Goal: Task Accomplishment & Management: Use online tool/utility

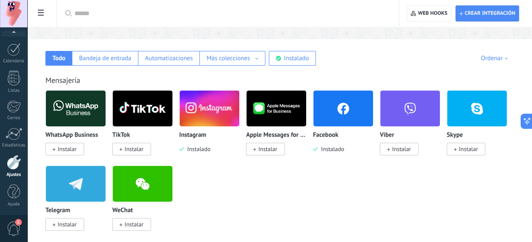
click at [76, 145] on span "Instalar" at bounding box center [67, 149] width 19 height 8
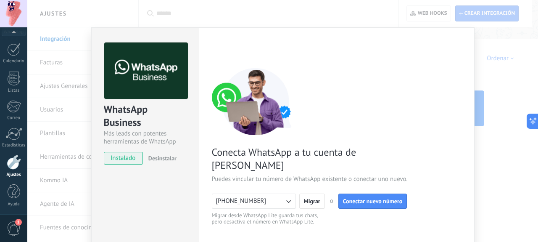
click at [316, 198] on span "Migrar" at bounding box center [312, 201] width 16 height 6
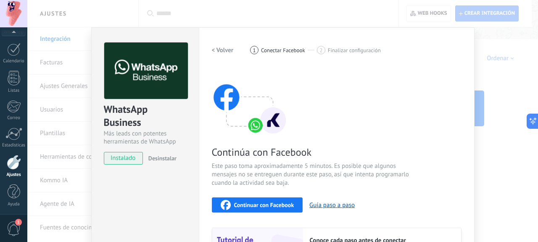
click at [287, 210] on button "Continuar con Facebook" at bounding box center [257, 204] width 91 height 15
click at [278, 198] on button "Continuar con Facebook" at bounding box center [257, 204] width 91 height 15
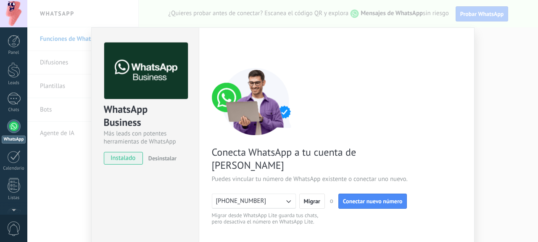
click at [309, 198] on span "Migrar" at bounding box center [312, 201] width 16 height 6
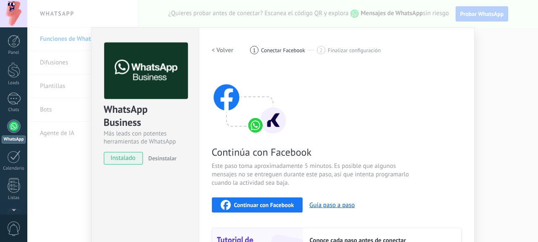
click at [235, 206] on span "Continuar con Facebook" at bounding box center [264, 205] width 60 height 6
click at [516, 111] on div "WhatsApp Business Más leads con potentes herramientas de WhatsApp instalado Des…" at bounding box center [282, 121] width 511 height 242
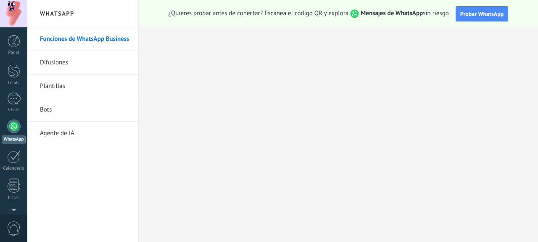
click at [10, 72] on div at bounding box center [14, 70] width 13 height 16
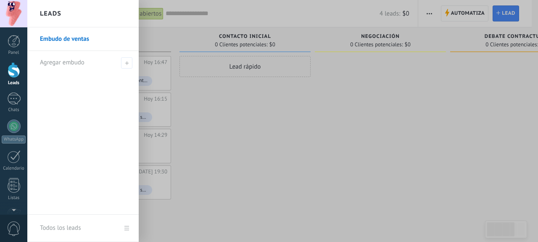
click at [224, 119] on div "Lead rápido" at bounding box center [244, 127] width 131 height 143
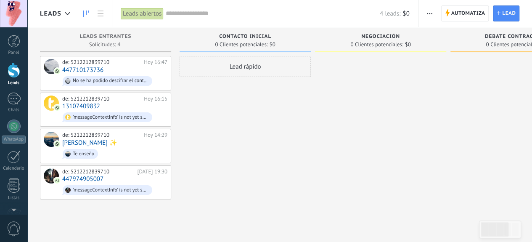
click at [100, 118] on div "'messageContextInfo' is not yet supported. Use your device to view this message." at bounding box center [111, 117] width 76 height 6
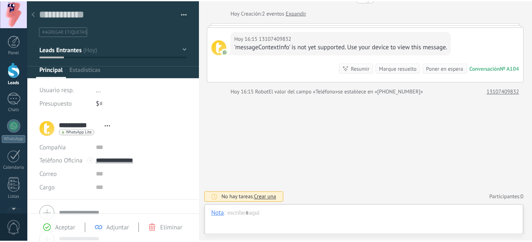
scroll to position [13, 0]
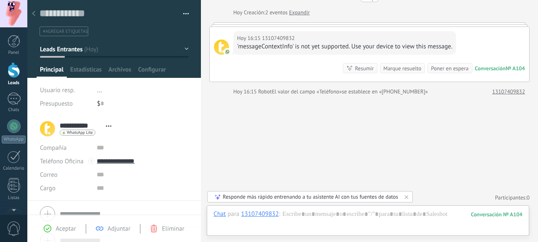
click at [19, 72] on div at bounding box center [14, 70] width 13 height 16
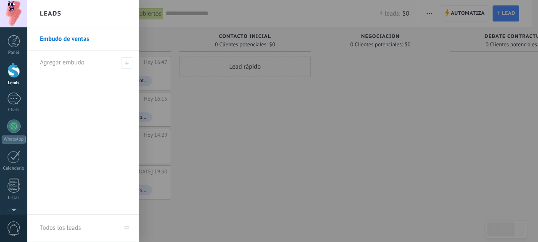
click at [435, 102] on div at bounding box center [380, 127] width 131 height 143
